Goal: Task Accomplishment & Management: Manage account settings

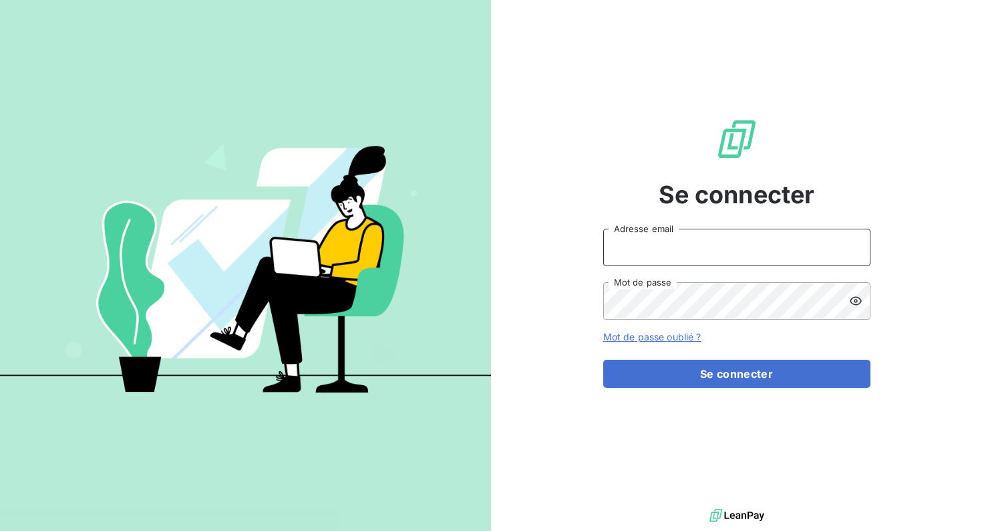
click at [697, 244] on input "Adresse email" at bounding box center [736, 247] width 267 height 37
type input "[PERSON_NAME][EMAIL_ADDRESS][DOMAIN_NAME]"
click at [690, 245] on input "[PERSON_NAME][EMAIL_ADDRESS][DOMAIN_NAME]" at bounding box center [736, 247] width 267 height 37
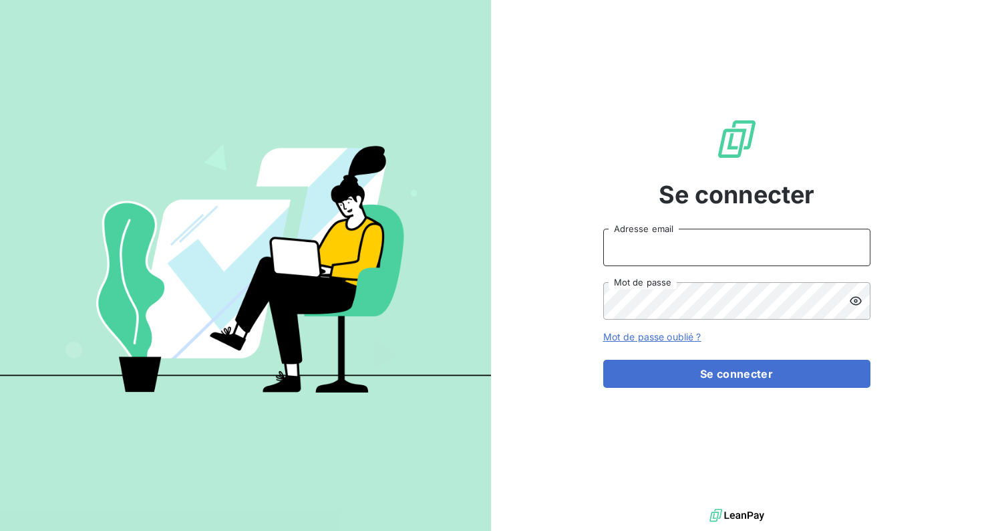
click at [690, 245] on input "Adresse email" at bounding box center [736, 247] width 267 height 37
click at [686, 243] on input "Adresse email" at bounding box center [736, 247] width 267 height 37
click at [500, 277] on div "Se connecter Adresse email Mot de passe Mot de passe oublié ? Se connecter" at bounding box center [736, 252] width 491 height 505
click at [682, 252] on input "Adresse email" at bounding box center [736, 247] width 267 height 37
type input "[PERSON_NAME][EMAIL_ADDRESS][DOMAIN_NAME]"
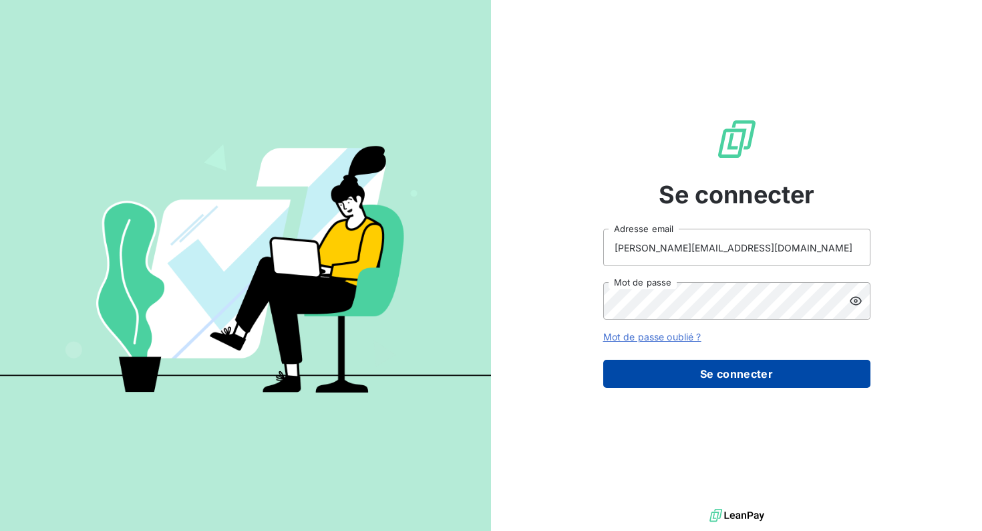
click at [718, 374] on button "Se connecter" at bounding box center [736, 373] width 267 height 28
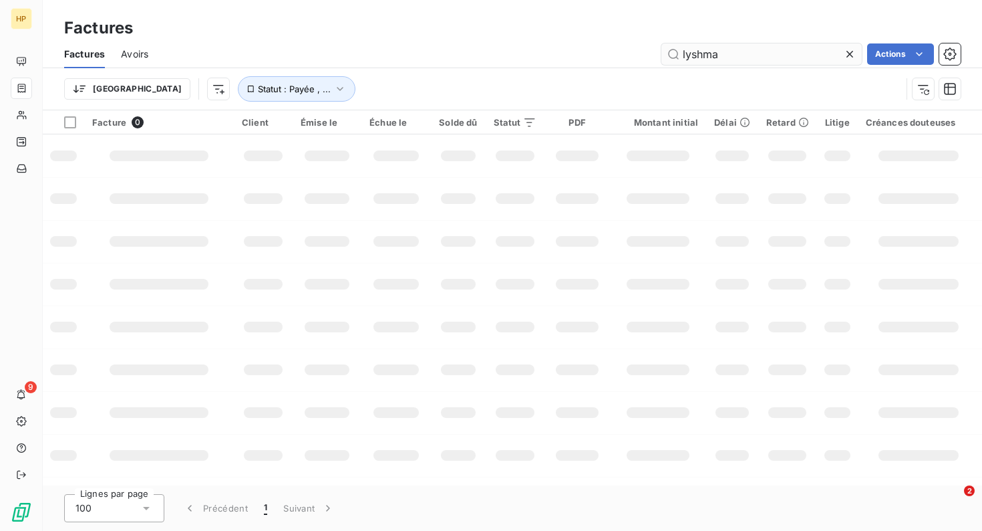
click at [725, 59] on input "lyshma" at bounding box center [761, 53] width 200 height 21
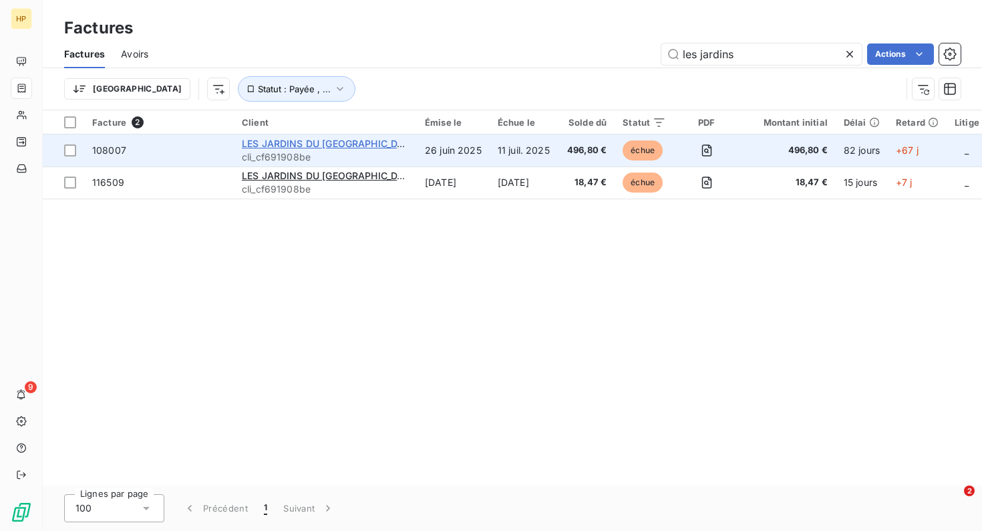
type input "les jardins"
click at [338, 138] on span "LES JARDINS DU [GEOGRAPHIC_DATA]" at bounding box center [330, 143] width 177 height 11
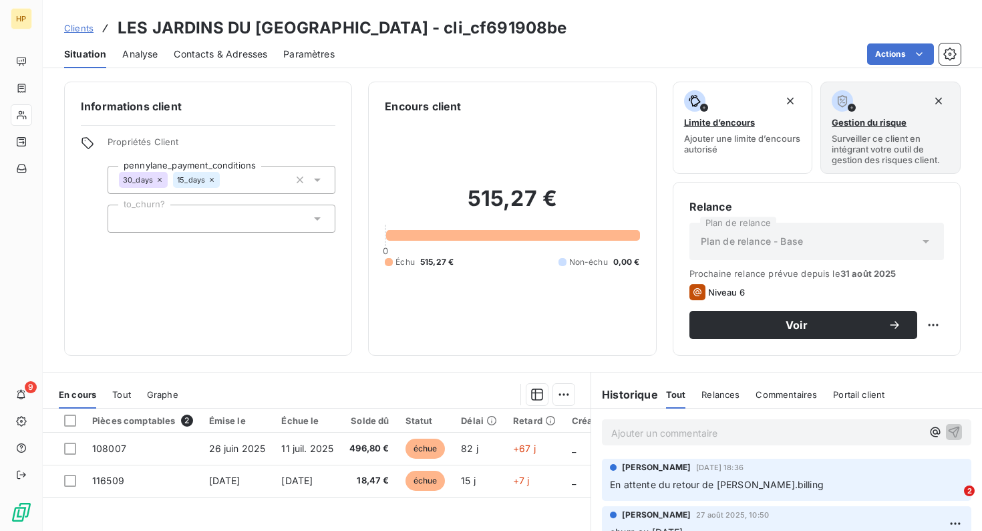
click at [82, 26] on span "Clients" at bounding box center [78, 28] width 29 height 11
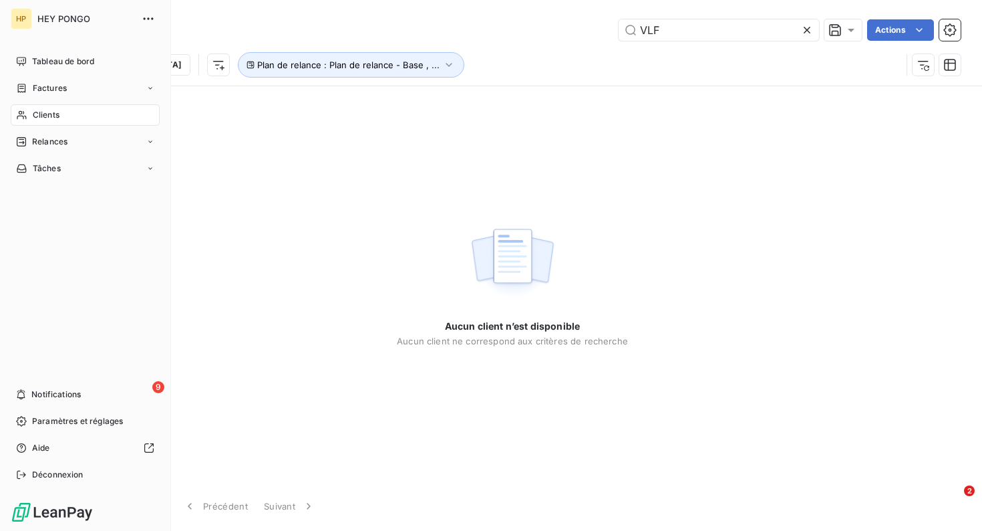
type input "VLF"
click at [45, 114] on span "Clients" at bounding box center [46, 115] width 27 height 12
click at [80, 91] on div "Factures" at bounding box center [85, 88] width 149 height 21
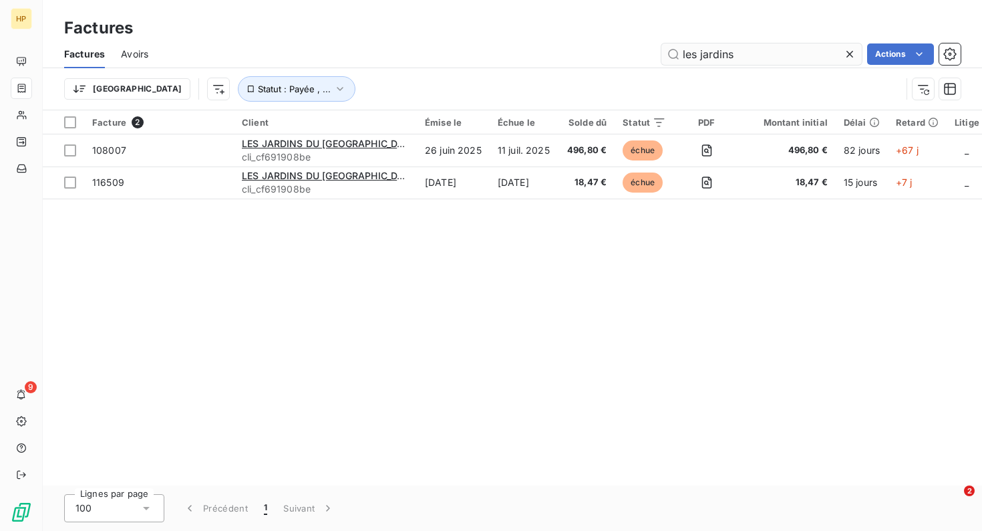
click at [739, 57] on input "les jardins" at bounding box center [761, 53] width 200 height 21
type input "V"
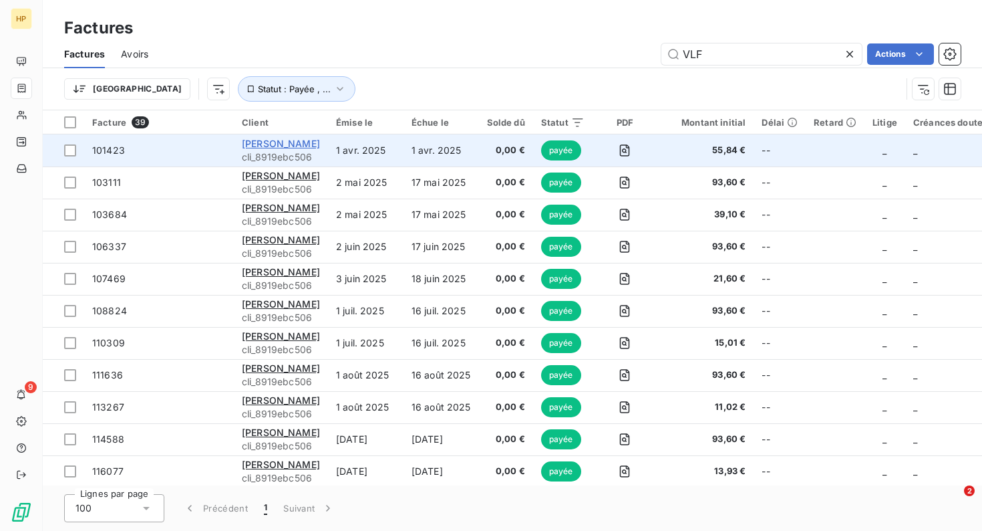
type input "VLF"
click at [276, 141] on span "[PERSON_NAME]" at bounding box center [281, 143] width 78 height 11
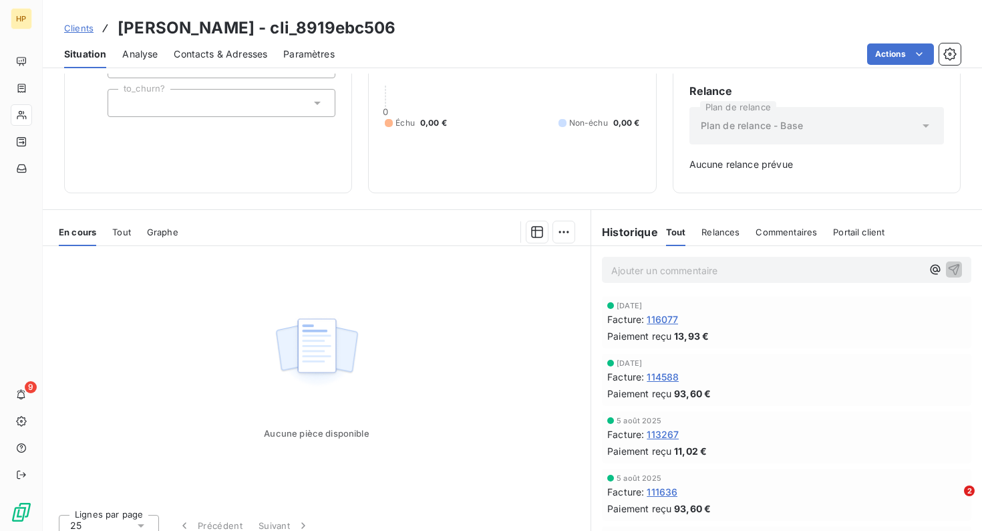
scroll to position [116, 0]
click at [658, 324] on span "116077" at bounding box center [662, 318] width 31 height 14
